Goal: Task Accomplishment & Management: Use online tool/utility

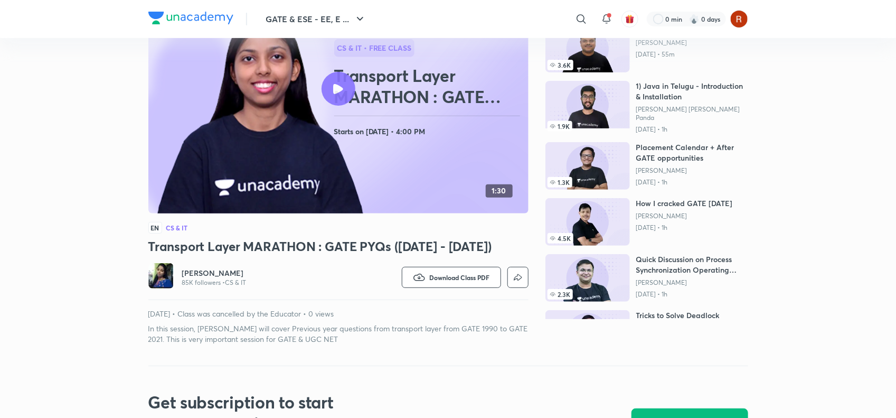
scroll to position [33, 0]
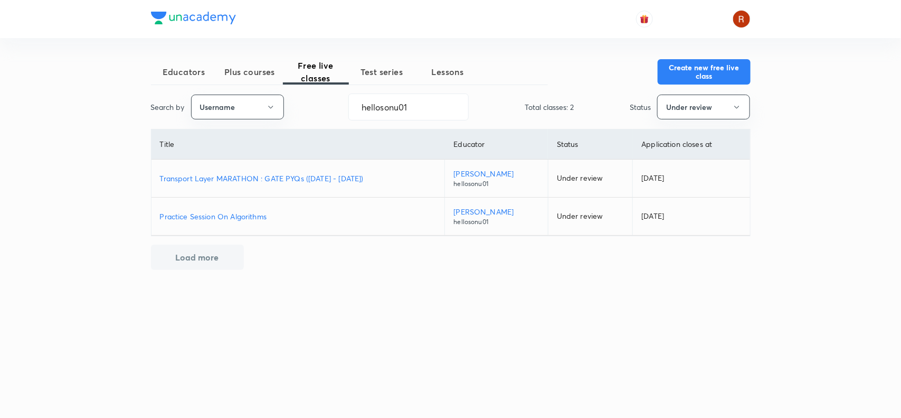
click at [312, 173] on p "Transport Layer MARATHON : GATE PYQs ([DATE] - [DATE])" at bounding box center [298, 178] width 277 height 11
click at [238, 215] on p "Practice Session On Algorithms" at bounding box center [298, 216] width 277 height 11
click at [224, 220] on p "Practice Session On Algorithms" at bounding box center [298, 216] width 277 height 11
click at [264, 177] on p "Transport Layer MARATHON : GATE PYQs (1990 - 2021)" at bounding box center [298, 178] width 277 height 11
click at [694, 99] on button "Under review" at bounding box center [703, 107] width 93 height 25
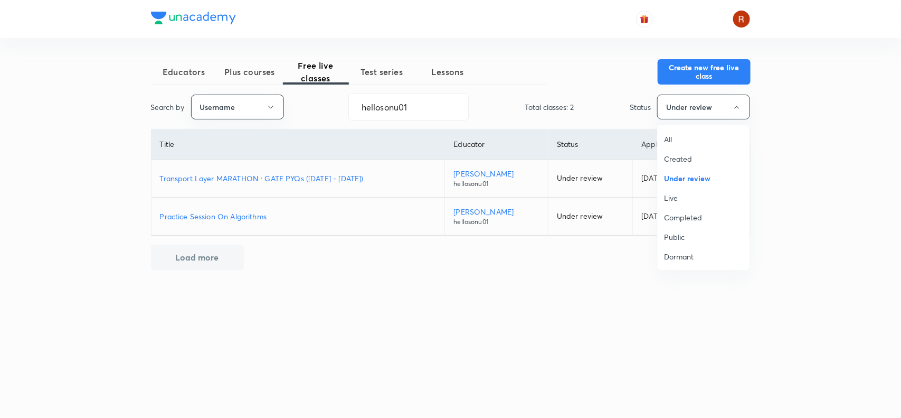
click at [682, 188] on li "Live" at bounding box center [704, 198] width 92 height 20
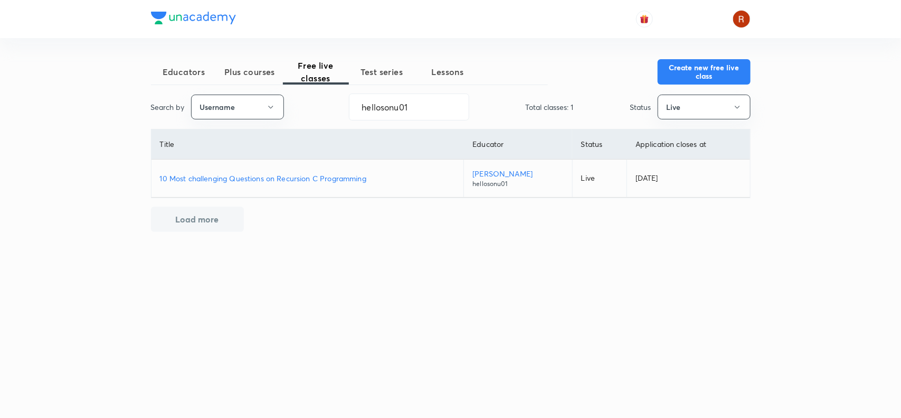
click at [347, 175] on p "10 Most challenging Questions on Recursion C Programming" at bounding box center [308, 178] width 296 height 11
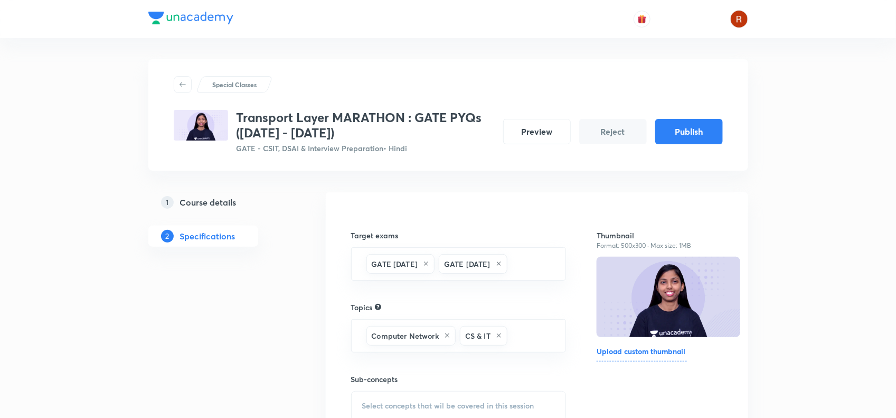
click at [207, 201] on h5 "Course details" at bounding box center [208, 202] width 56 height 13
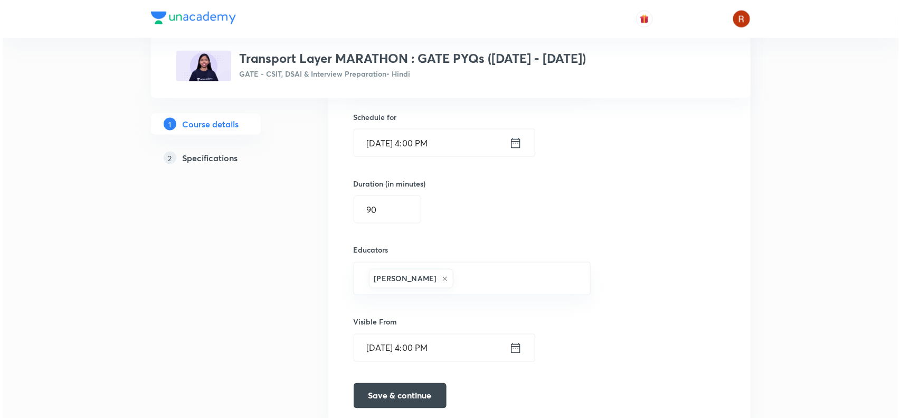
scroll to position [662, 0]
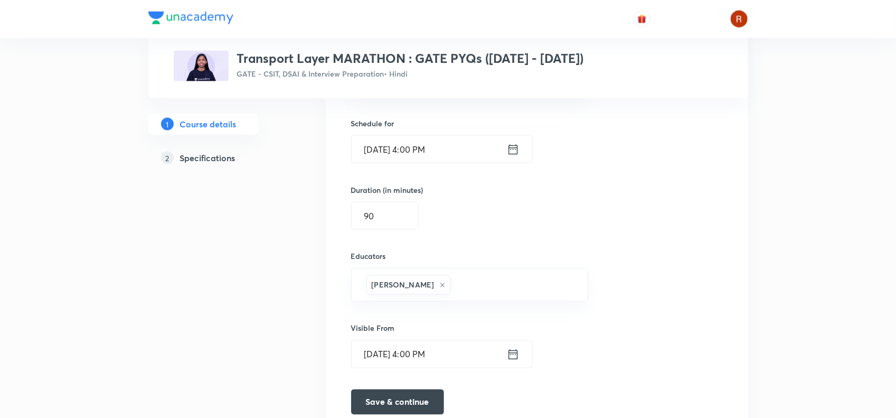
click at [377, 146] on input "Apr 3, 2021, 4:00 PM" at bounding box center [429, 149] width 155 height 27
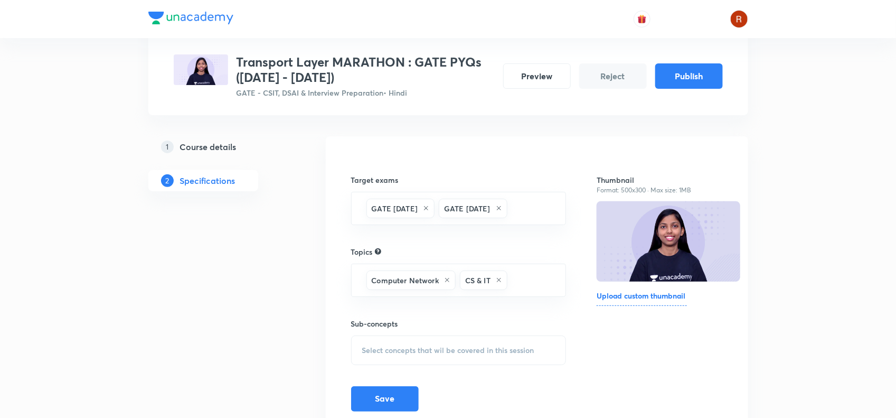
scroll to position [54, 0]
click at [201, 137] on link "1 Course details" at bounding box center [220, 147] width 144 height 21
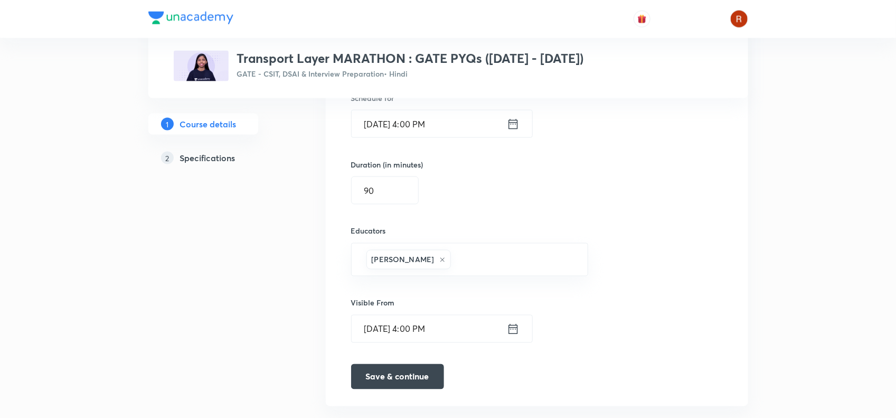
scroll to position [687, 0]
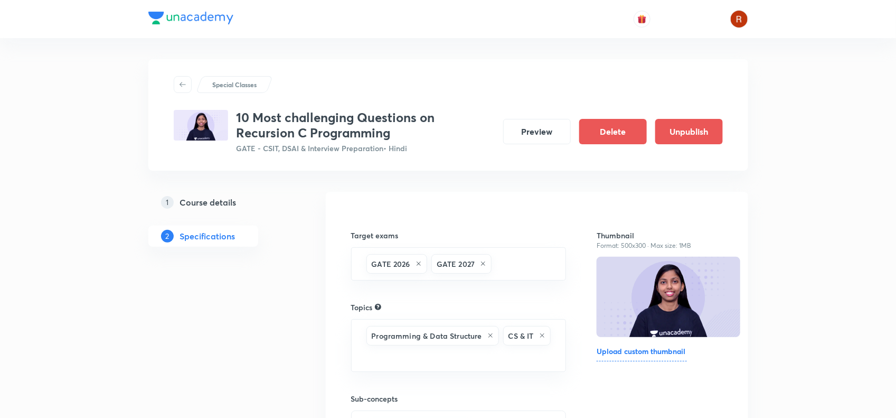
click at [240, 112] on h3 "10 Most challenging Questions on Recursion C Programming" at bounding box center [366, 125] width 258 height 31
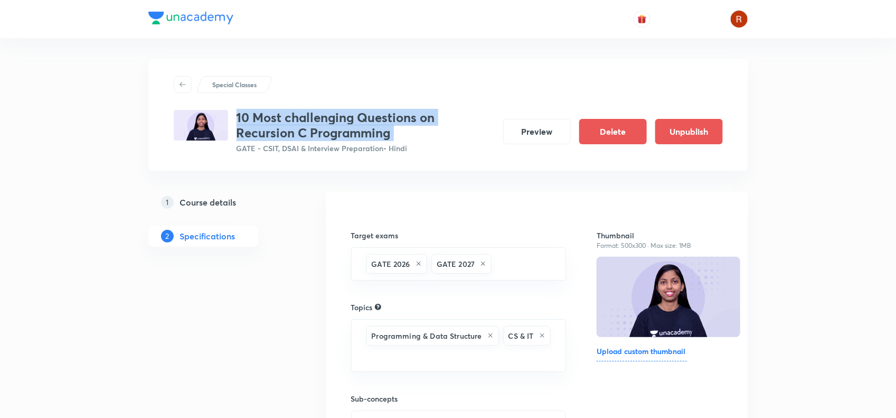
drag, startPoint x: 240, startPoint y: 112, endPoint x: 408, endPoint y: 130, distance: 168.8
click at [408, 130] on h3 "10 Most challenging Questions on Recursion C Programming" at bounding box center [366, 125] width 258 height 31
copy h3 "10 Most challenging Questions on Recursion C Programming"
click at [222, 196] on h5 "Course details" at bounding box center [208, 202] width 56 height 13
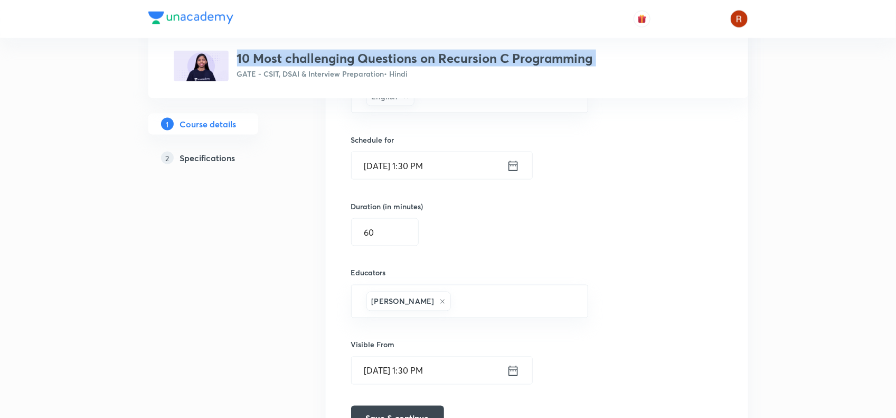
scroll to position [646, 0]
